Goal: Task Accomplishment & Management: Manage account settings

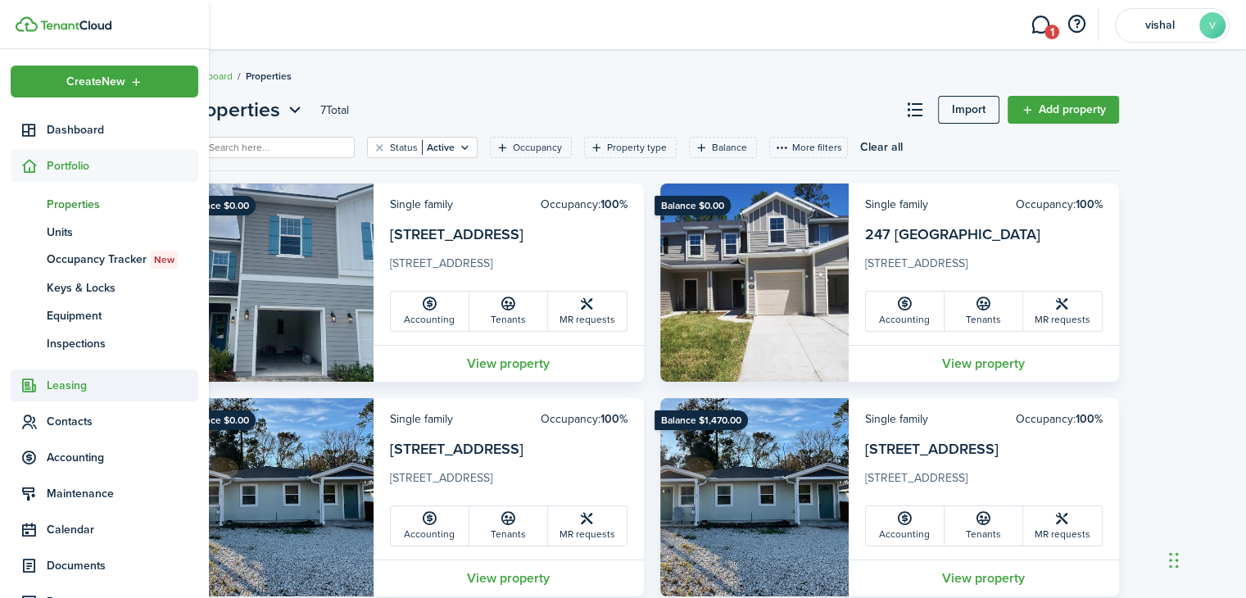
click at [86, 384] on span "Leasing" at bounding box center [123, 385] width 152 height 17
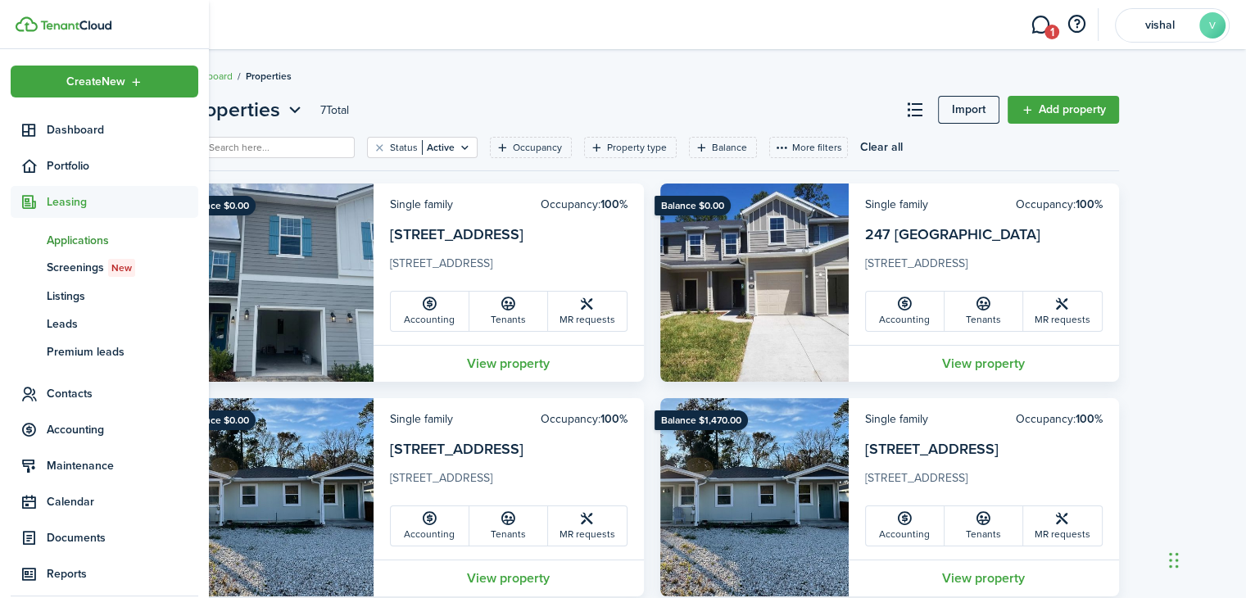
click at [85, 243] on span "Applications" at bounding box center [123, 240] width 152 height 17
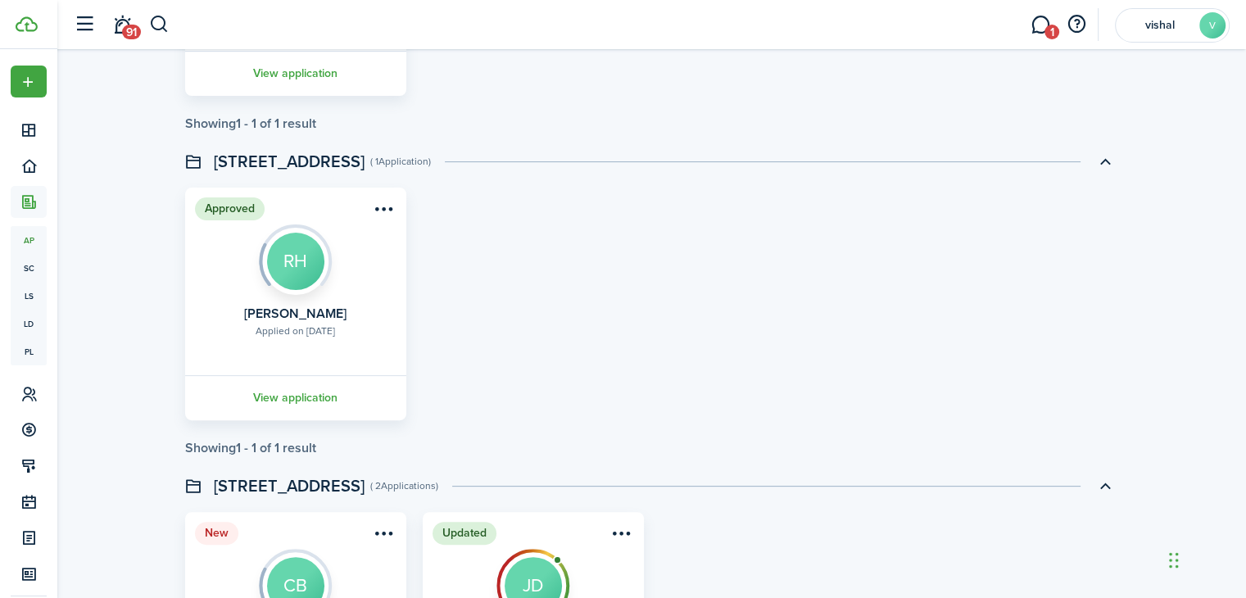
scroll to position [363, 0]
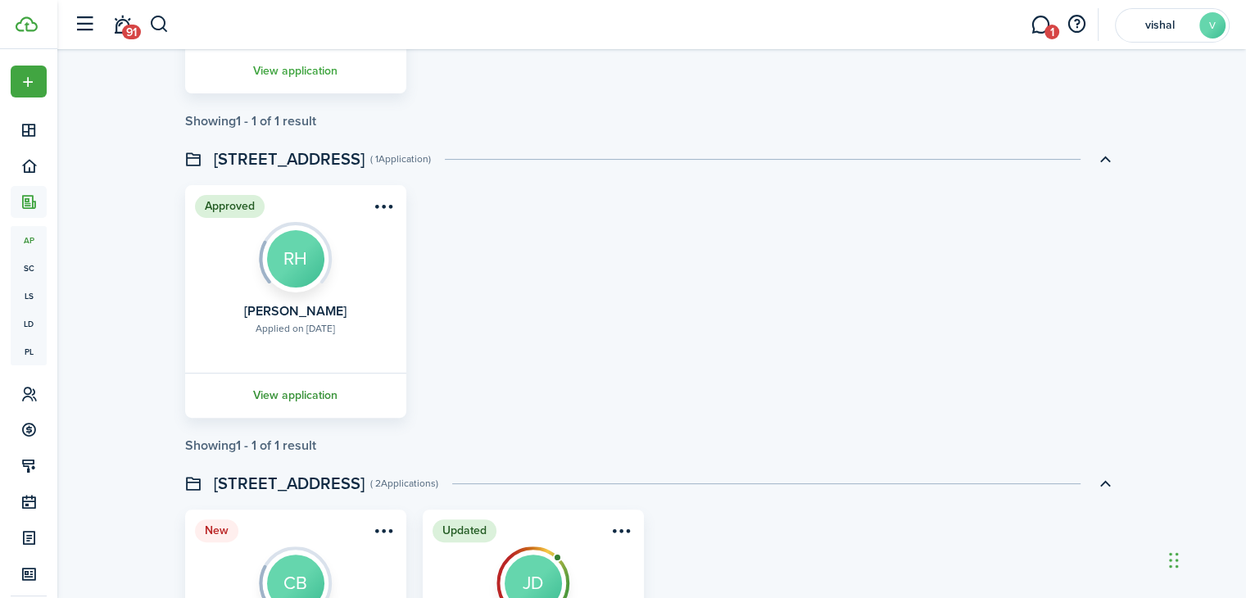
click at [294, 401] on link "View application" at bounding box center [296, 395] width 226 height 45
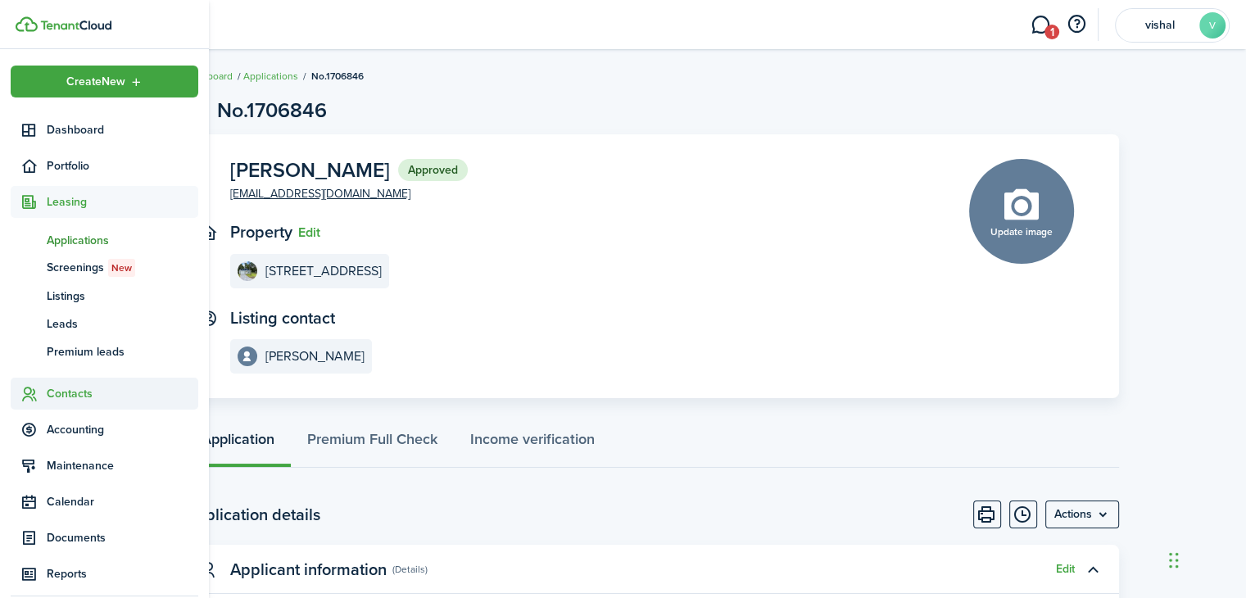
click at [95, 391] on span "Contacts" at bounding box center [123, 393] width 152 height 17
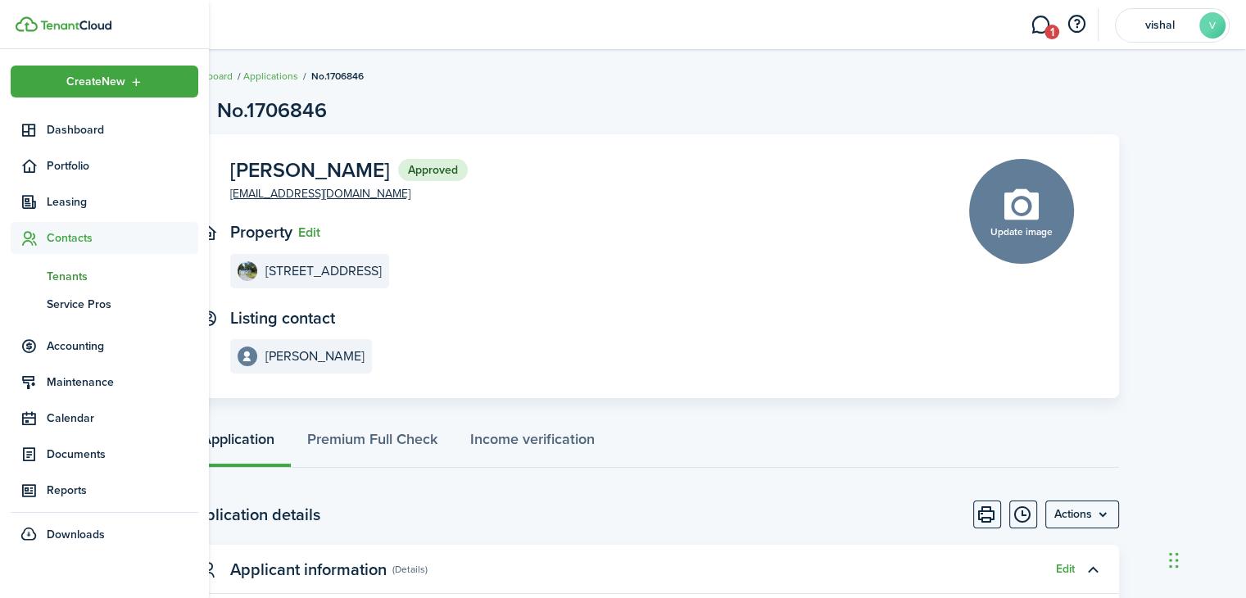
click at [80, 272] on span "Tenants" at bounding box center [123, 276] width 152 height 17
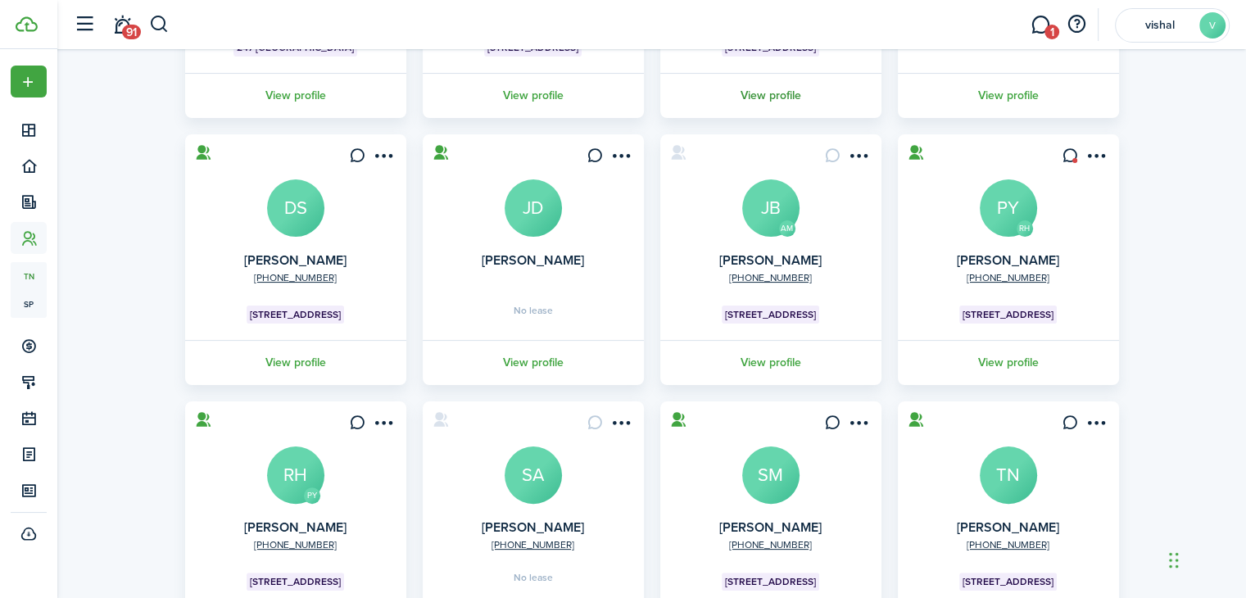
scroll to position [307, 0]
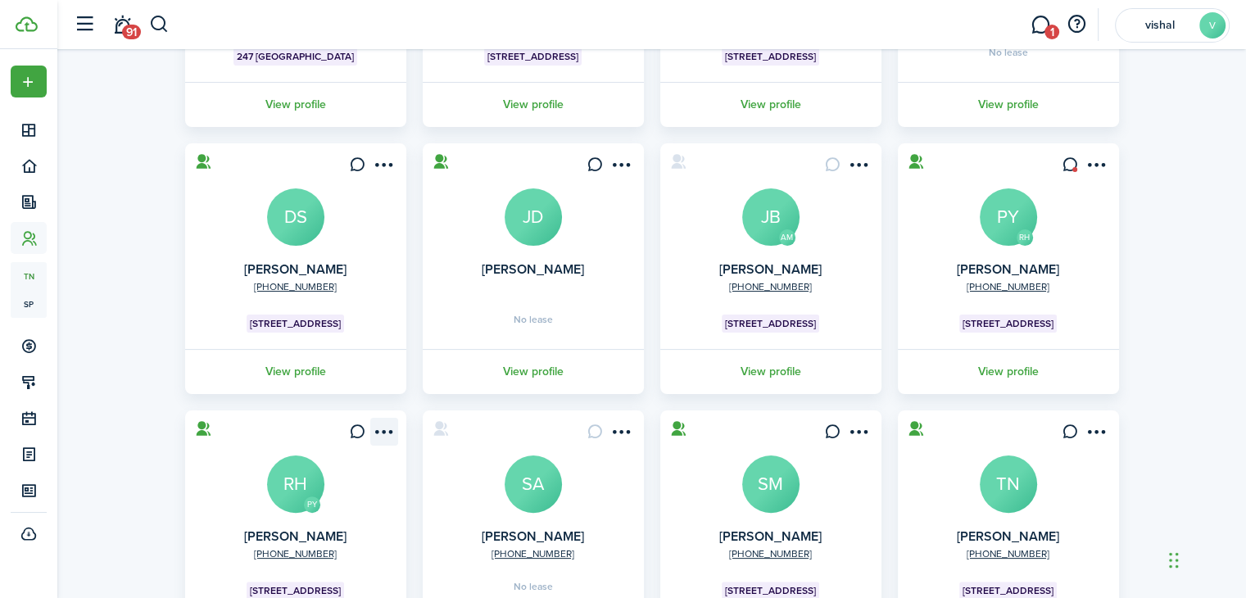
click at [384, 424] on menu-btn-icon "Open menu" at bounding box center [384, 432] width 28 height 28
click at [217, 517] on card "PY +1 904-750-[GEOGRAPHIC_DATA][PERSON_NAME] [GEOGRAPHIC_DATA] View profile" at bounding box center [295, 536] width 221 height 251
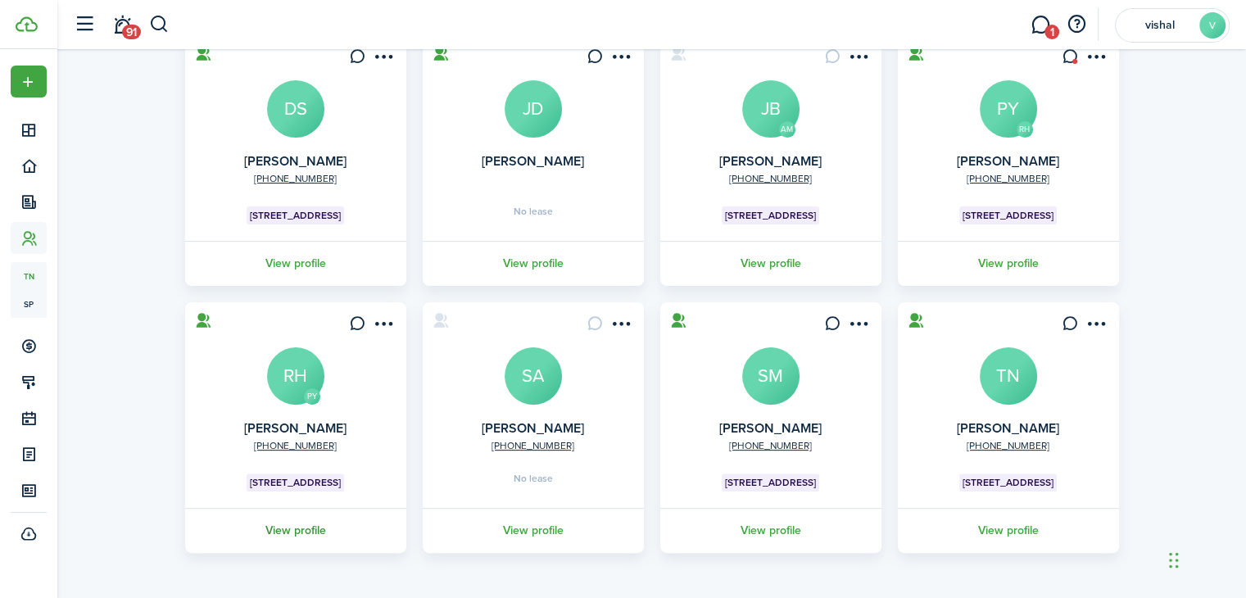
click at [322, 533] on link "View profile" at bounding box center [296, 530] width 226 height 45
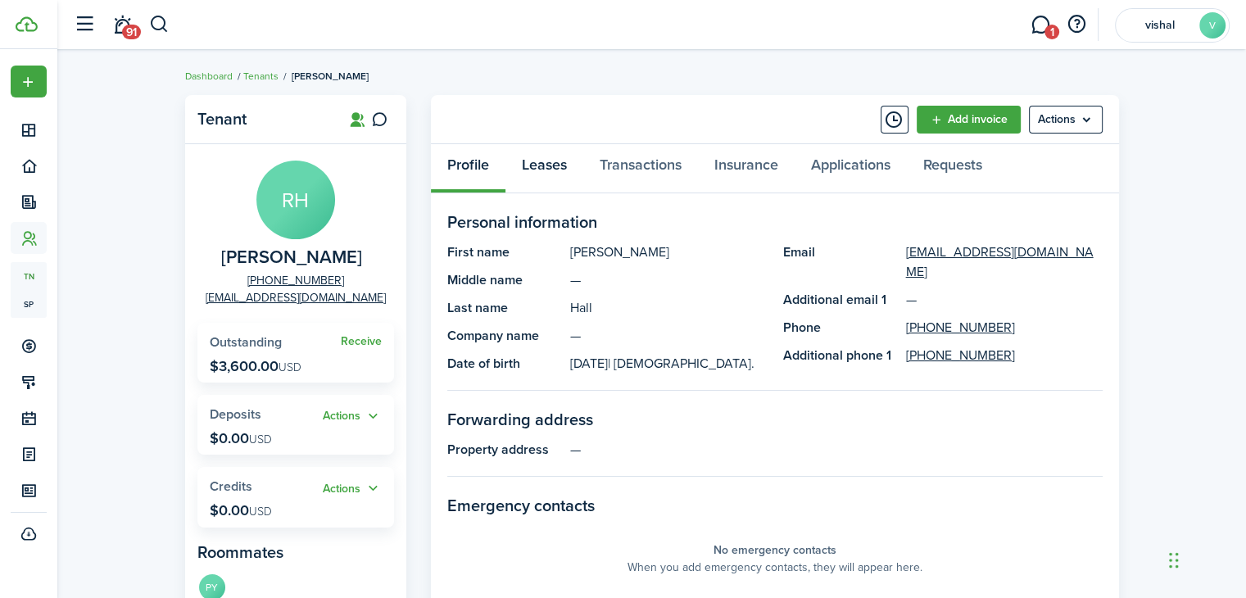
click at [564, 173] on link "Leases" at bounding box center [545, 168] width 78 height 49
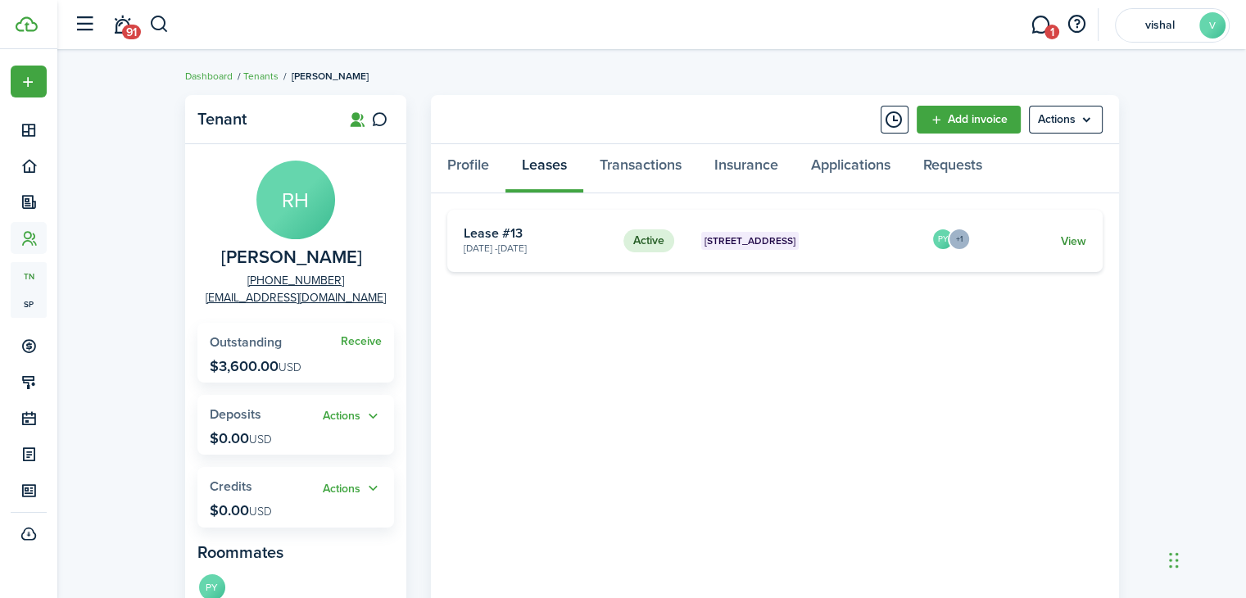
click at [1060, 238] on link "View" at bounding box center [1072, 241] width 25 height 17
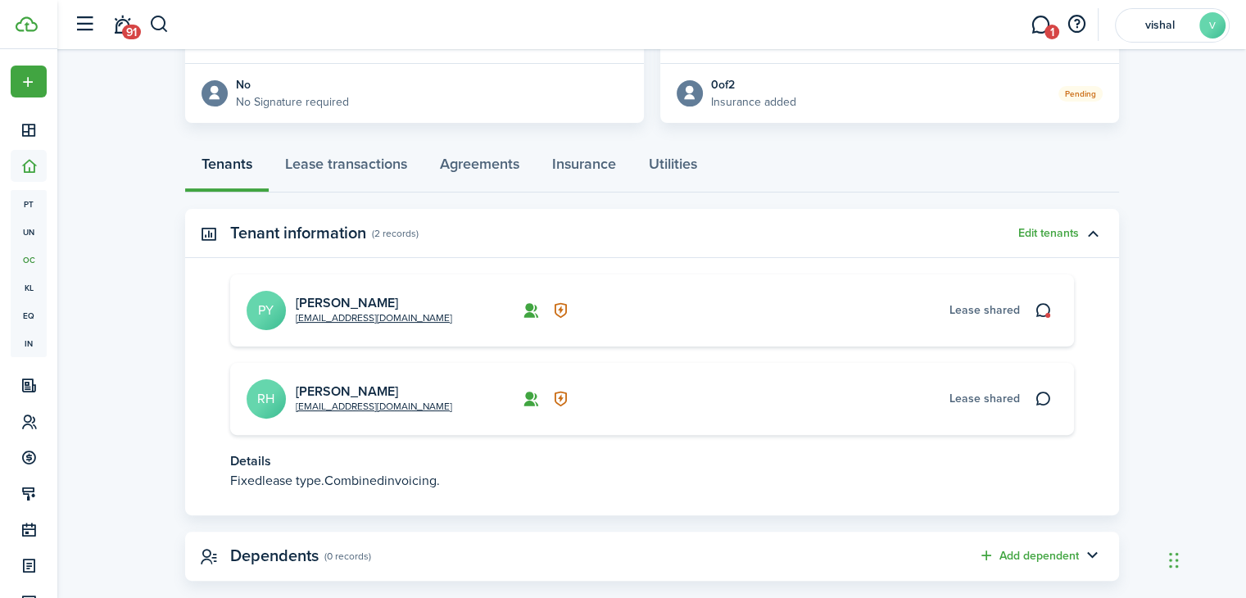
scroll to position [397, 0]
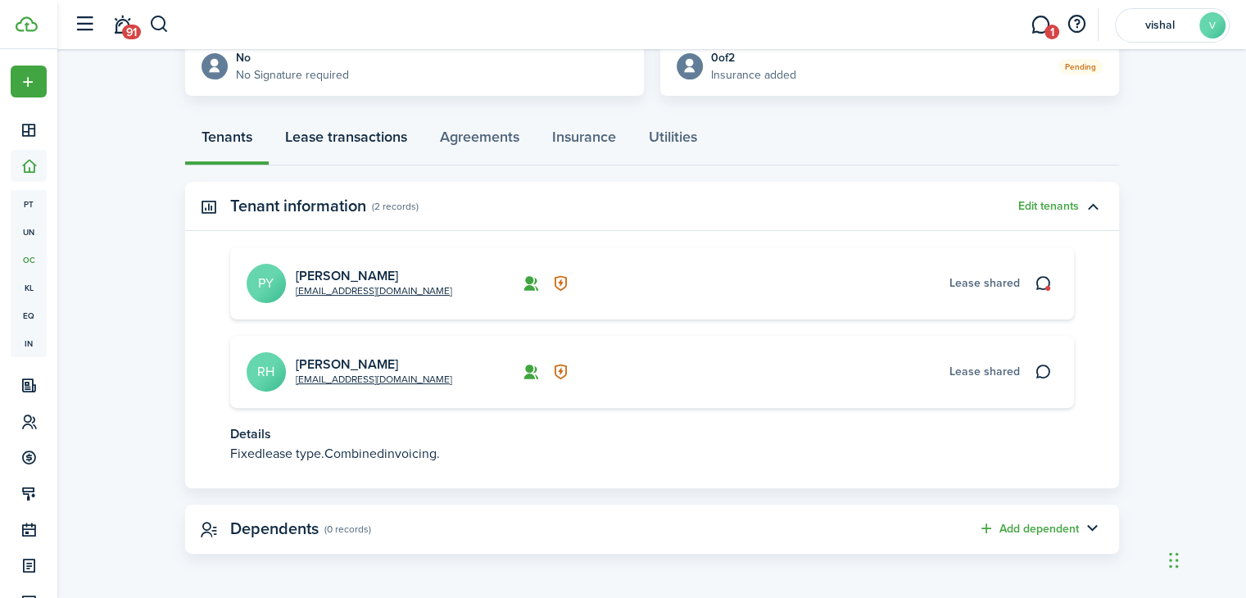
click at [368, 118] on link "Lease transactions" at bounding box center [346, 140] width 155 height 49
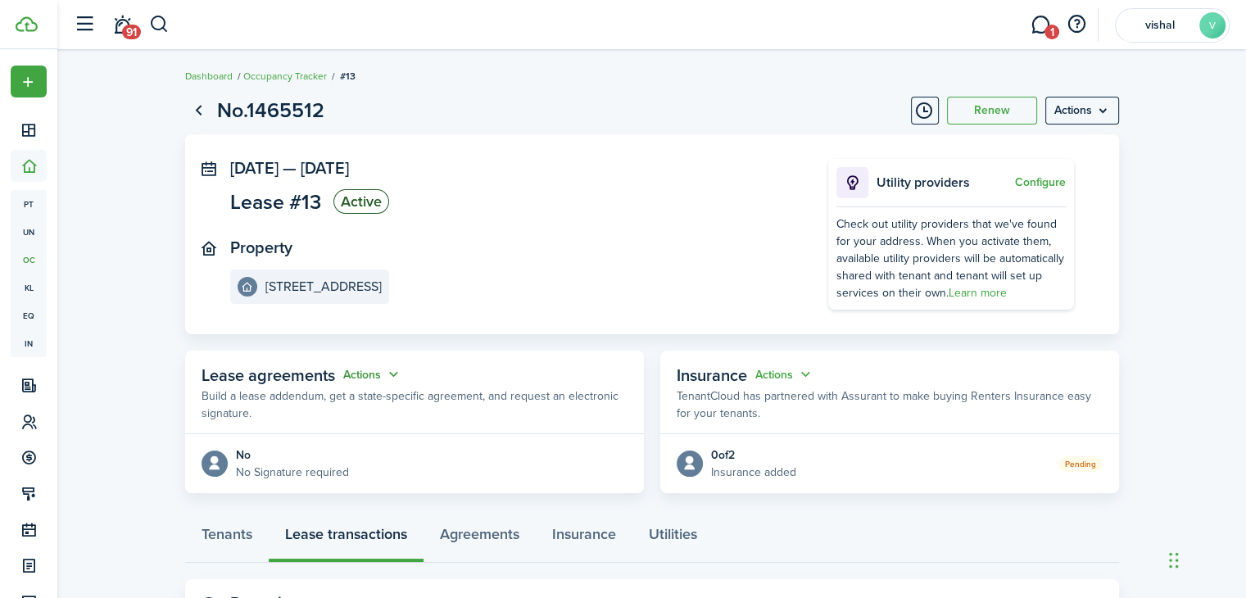
click at [394, 376] on button "Actions" at bounding box center [372, 375] width 59 height 19
click at [506, 390] on p "Build a lease addendum, get a state-specific agreement, and request an electron…" at bounding box center [415, 405] width 426 height 34
click at [399, 369] on button "Actions" at bounding box center [372, 375] width 59 height 19
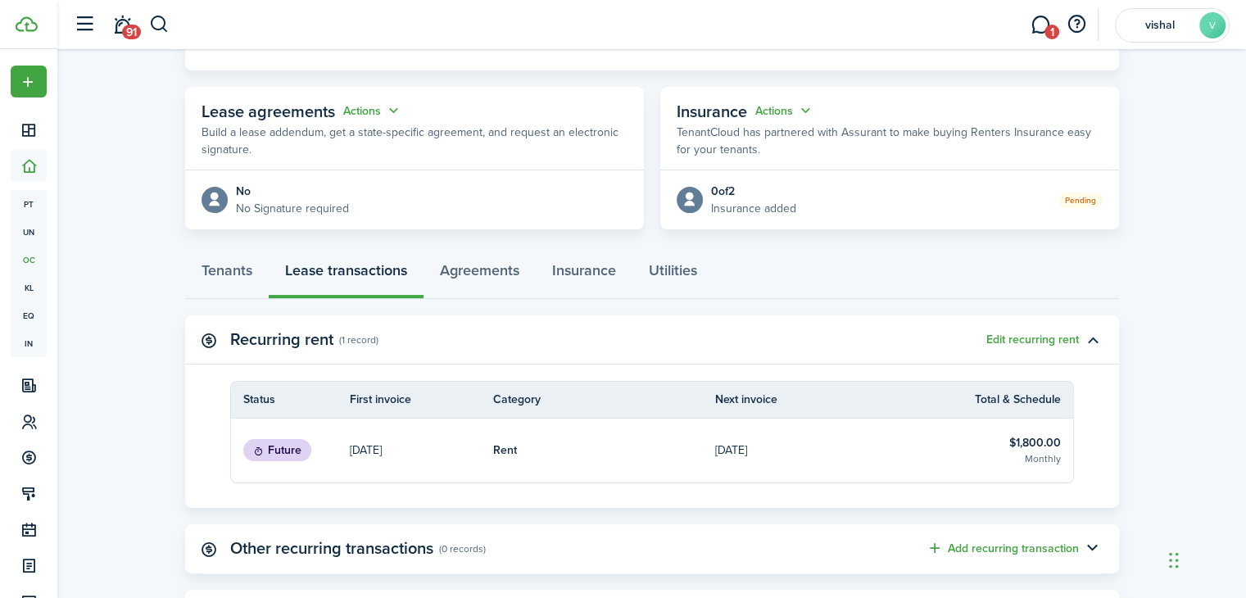
scroll to position [262, 0]
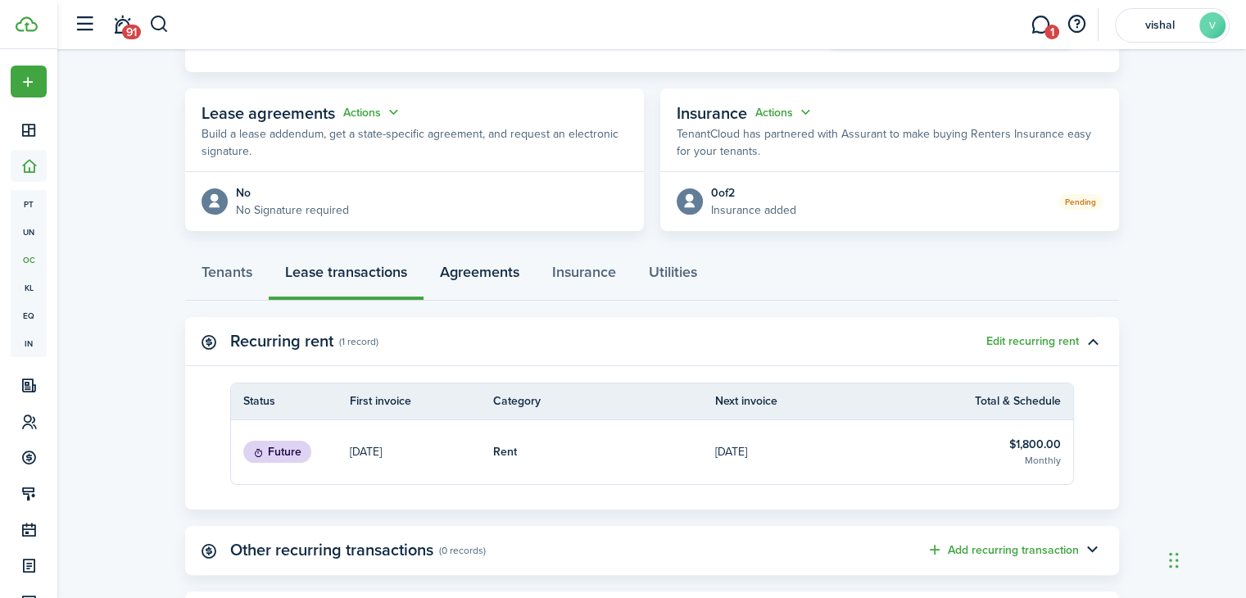
click at [480, 267] on link "Agreements" at bounding box center [480, 276] width 112 height 49
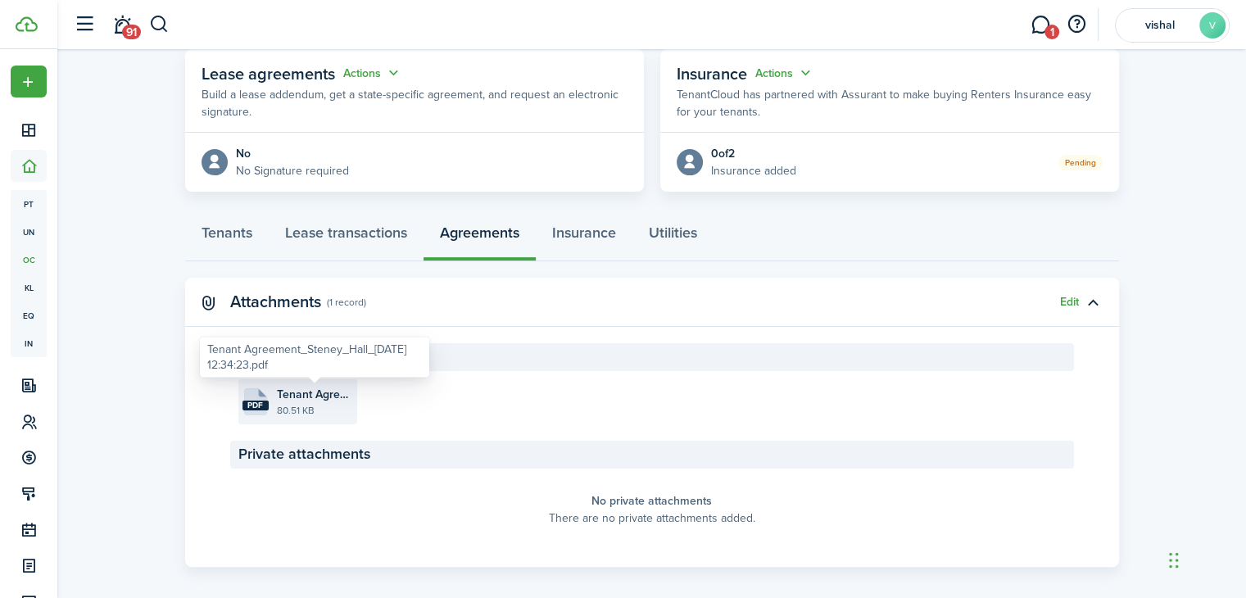
scroll to position [315, 0]
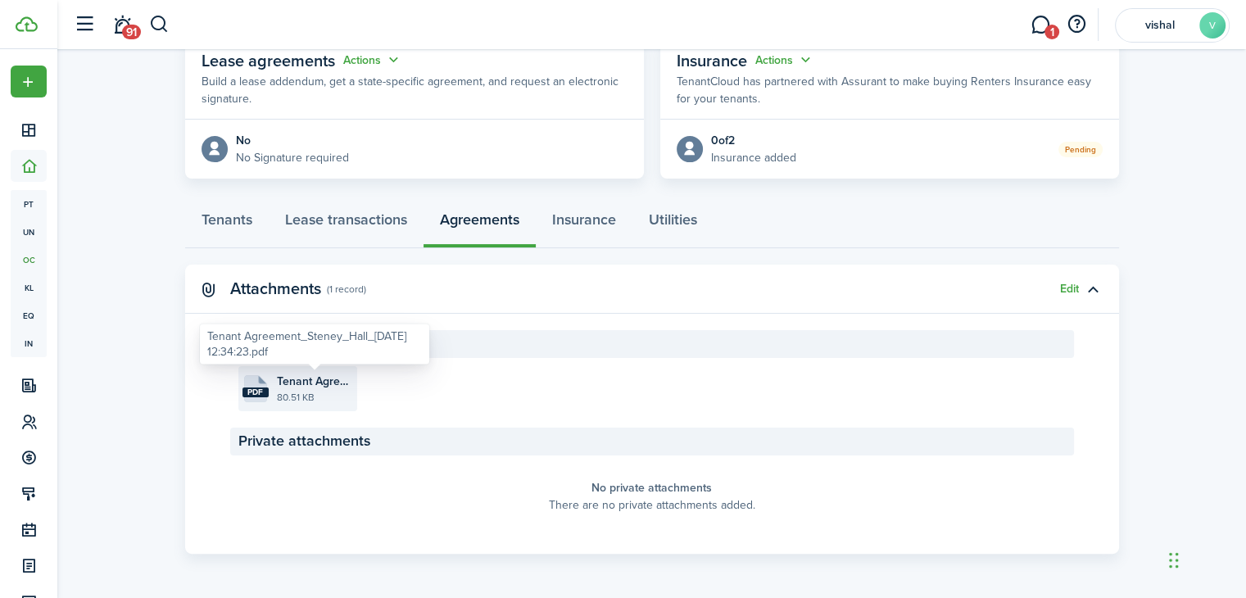
click at [338, 384] on span "Tenant Agreement_Steney_Hall_[DATE] 12:34:23.pdf" at bounding box center [315, 381] width 76 height 17
